Goal: Navigation & Orientation: Understand site structure

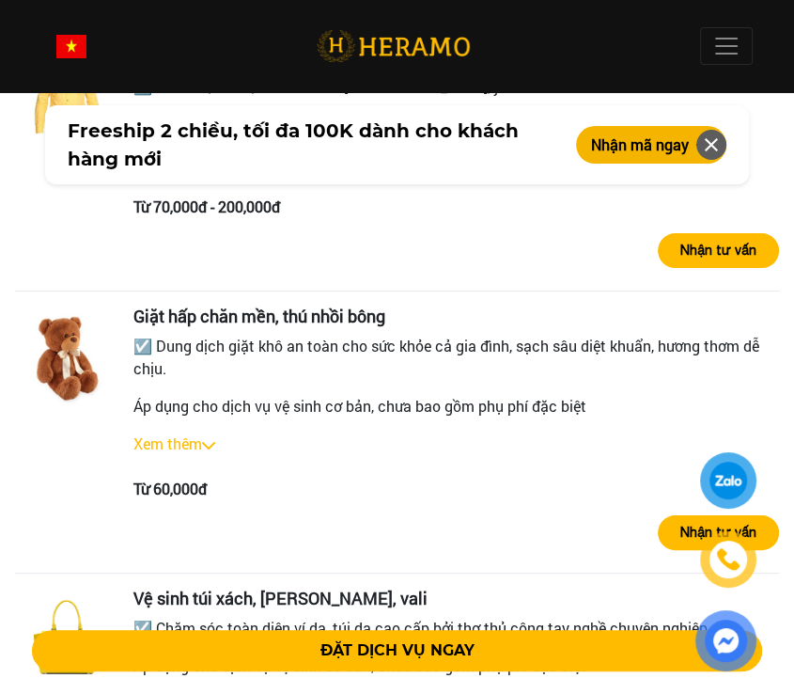
scroll to position [3921, 0]
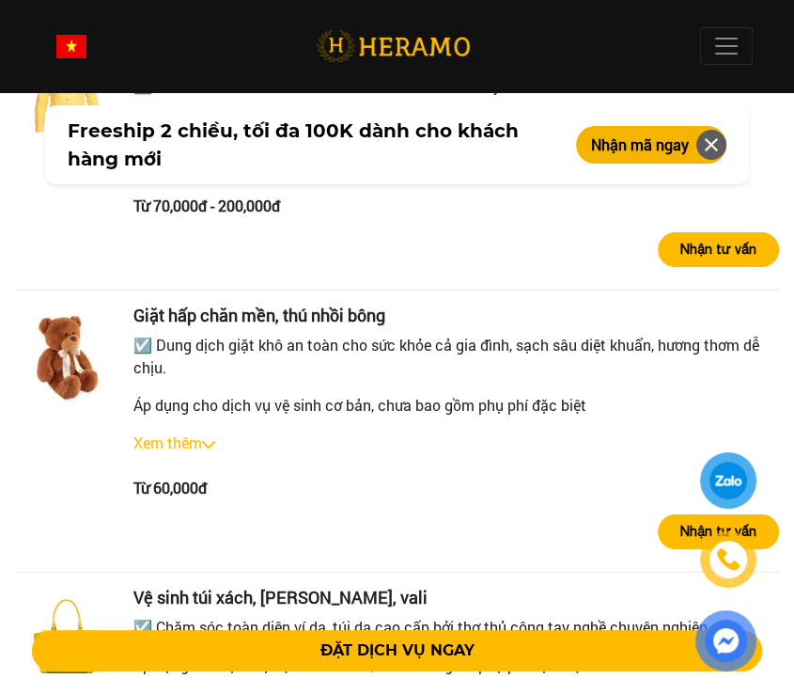
click at [176, 432] on link "Xem thêm" at bounding box center [167, 442] width 69 height 20
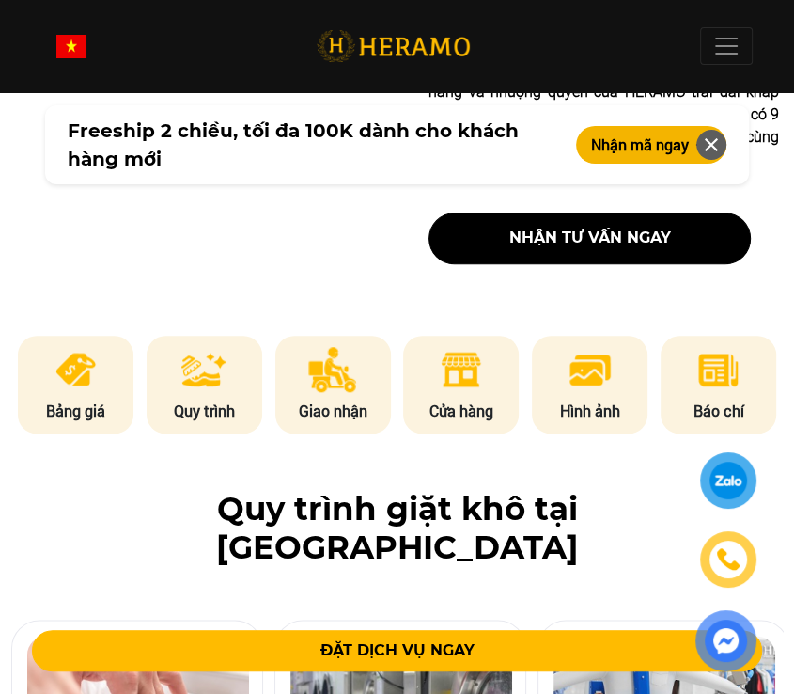
scroll to position [819, 0]
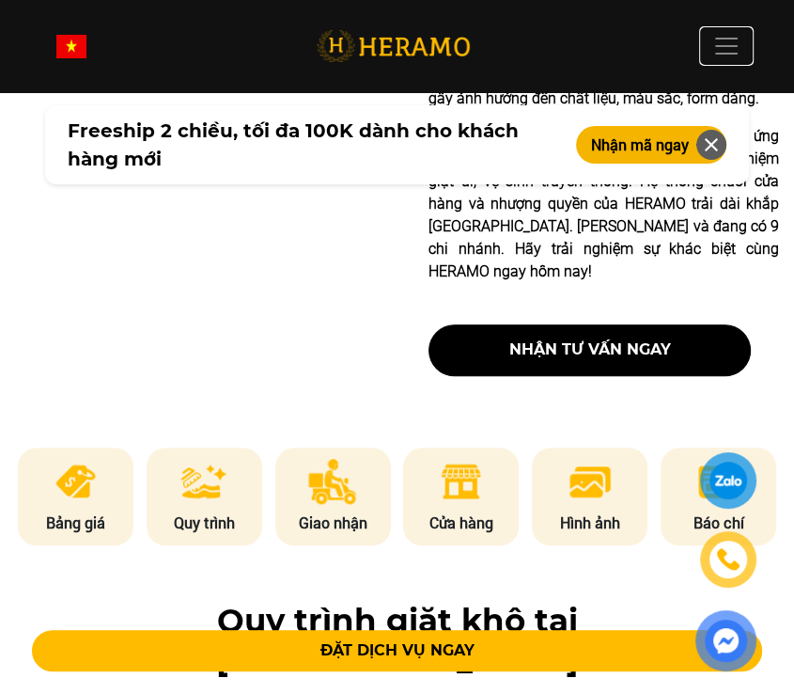
click at [726, 60] on button "Toggle" at bounding box center [726, 46] width 53 height 38
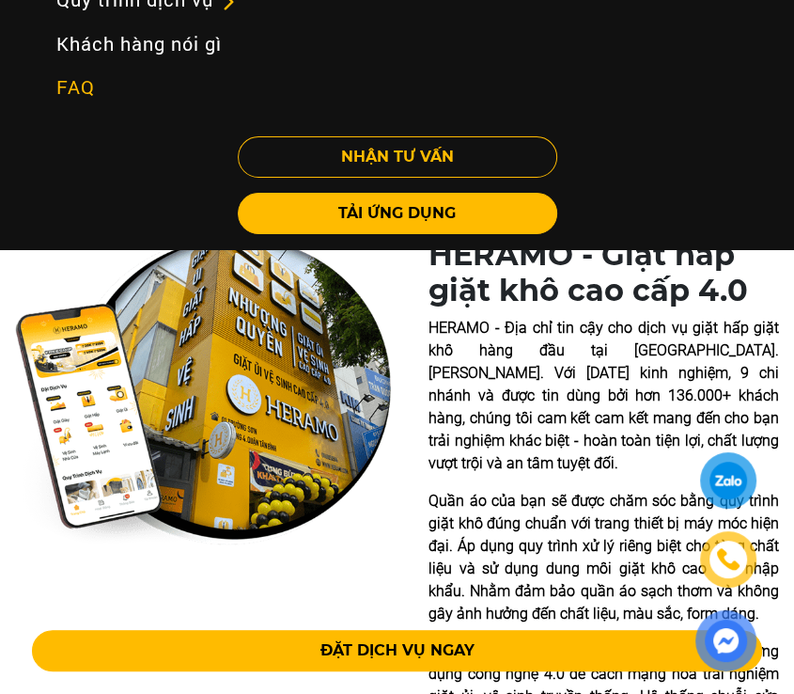
scroll to position [292, 0]
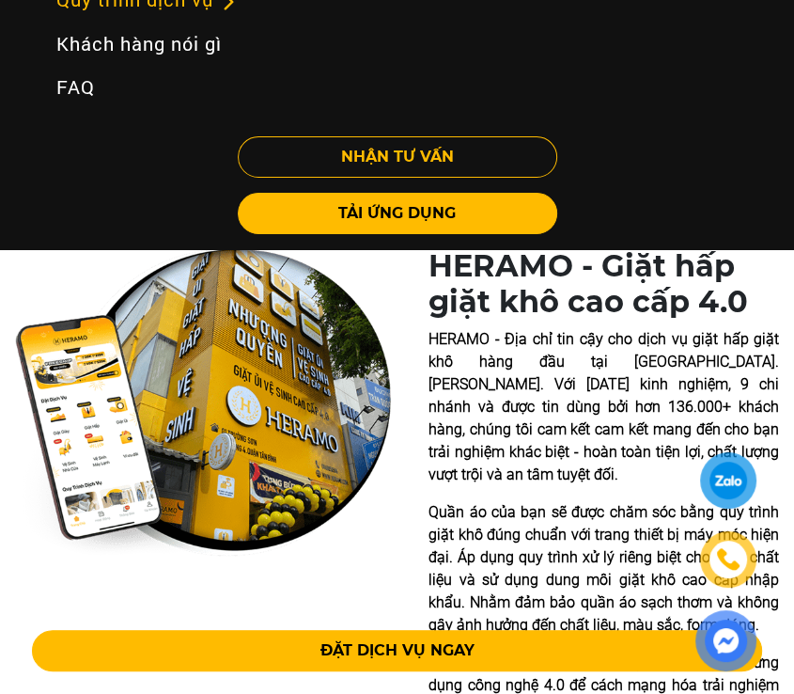
click at [211, 14] on link "Quy trình dịch vụ" at bounding box center [147, -1] width 212 height 44
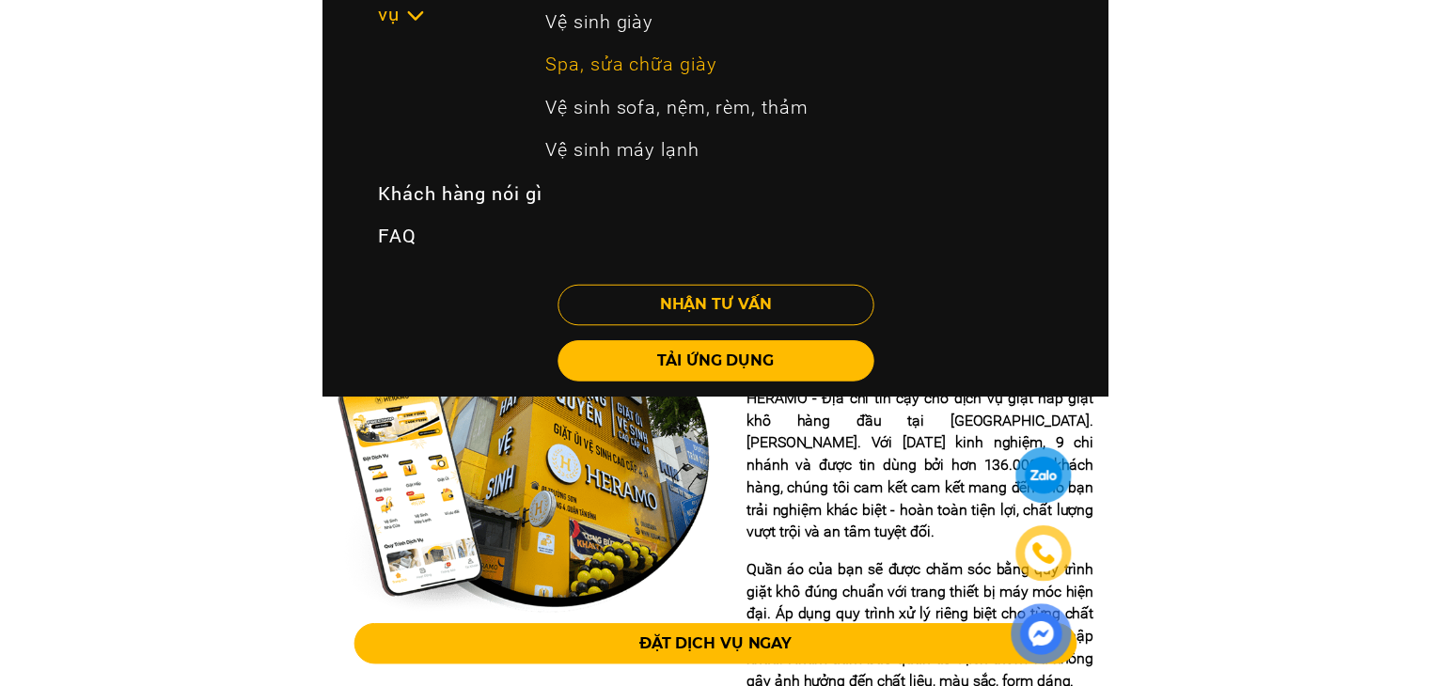
scroll to position [214, 0]
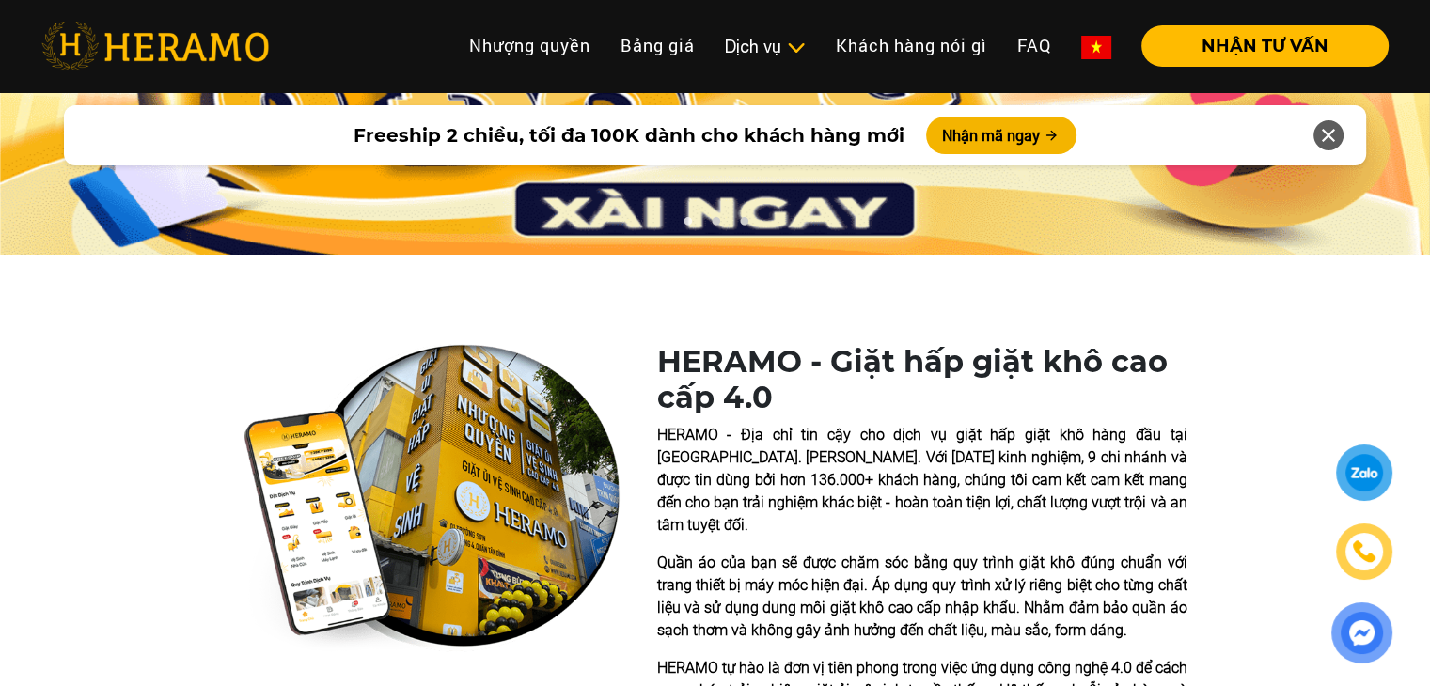
click at [184, 28] on img at bounding box center [154, 46] width 227 height 49
click at [793, 139] on icon at bounding box center [1328, 135] width 23 height 34
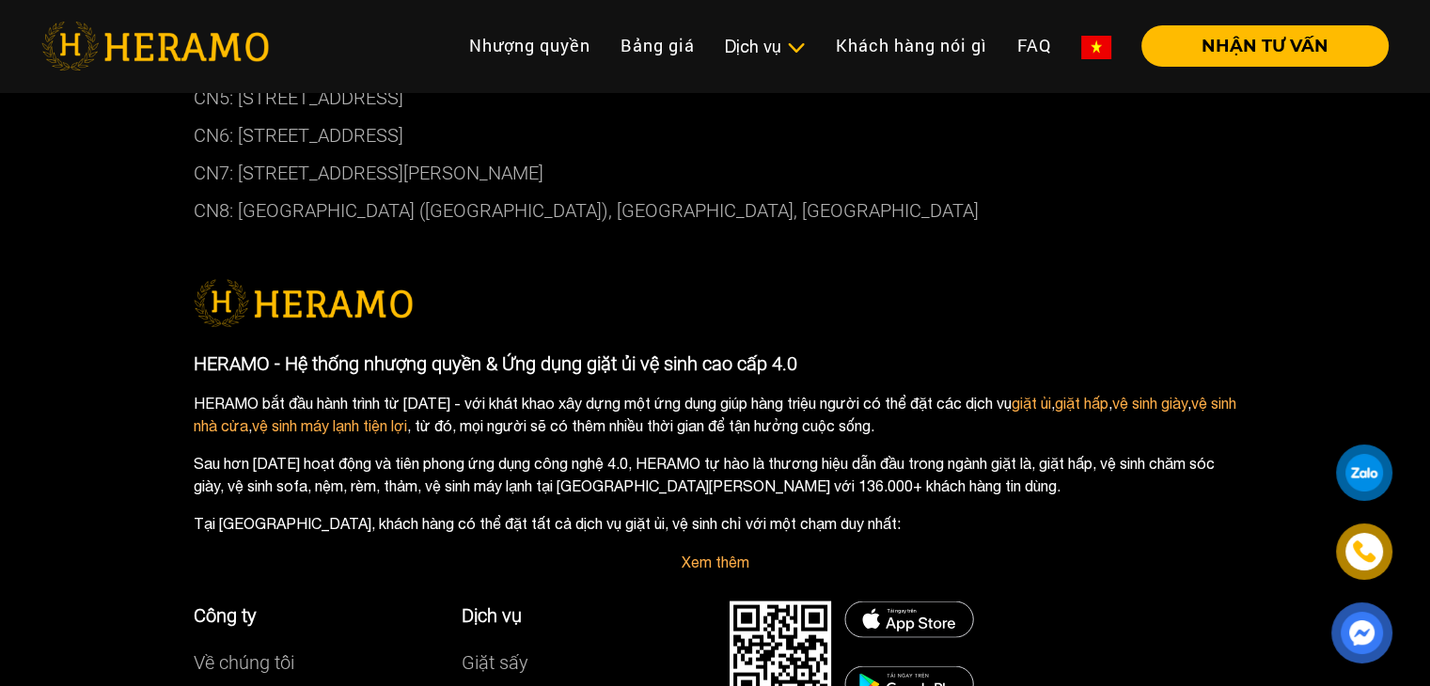
scroll to position [10949, 0]
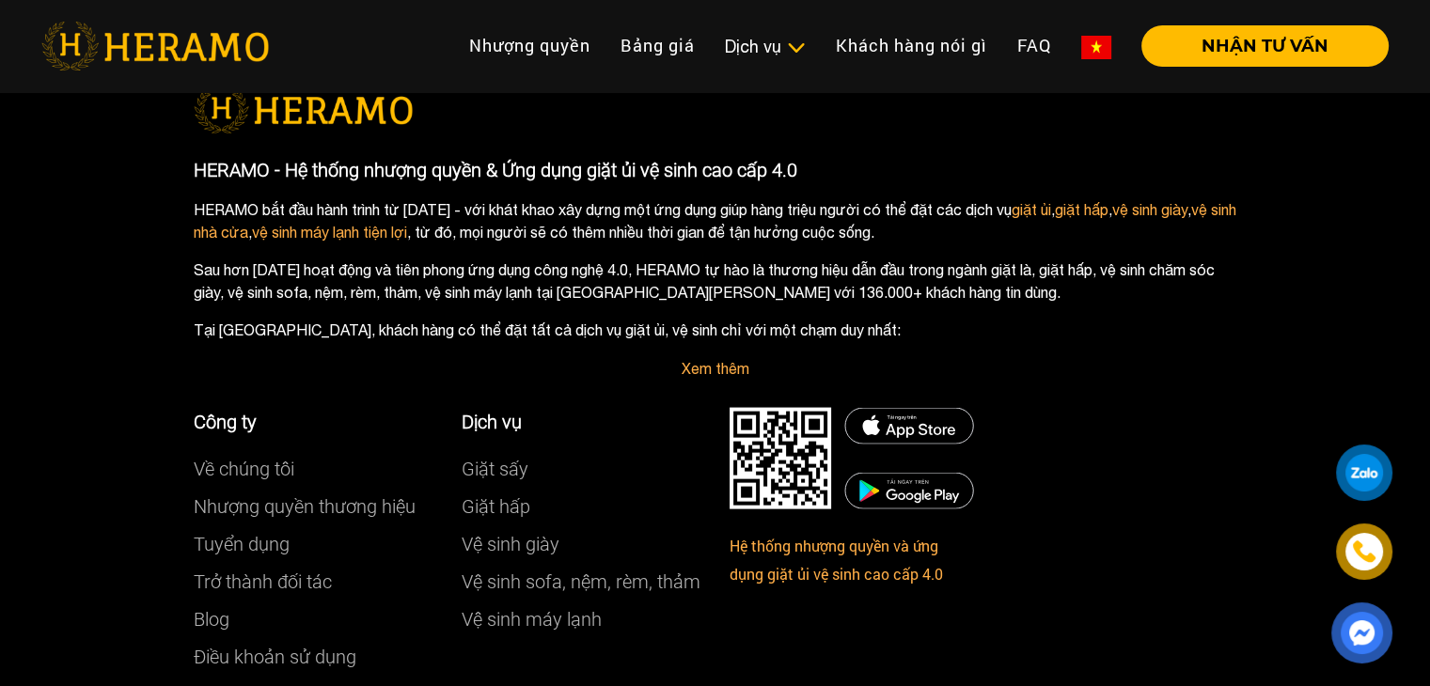
click at [522, 380] on div "Công ty Về chúng tôi Nhượng quyền thương hiệu Tuyển dụng Trở thành đối tác Blog…" at bounding box center [448, 542] width 536 height 324
